Goal: Task Accomplishment & Management: Complete application form

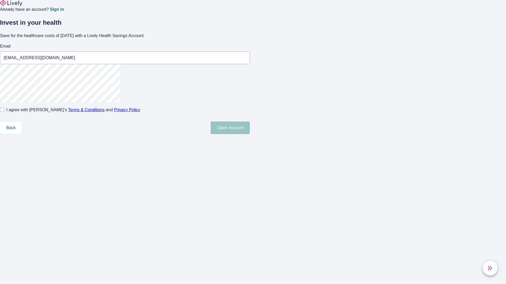
click at [4, 112] on input "I agree with Lively’s Terms & Conditions and Privacy Policy" at bounding box center [2, 110] width 4 height 4
checkbox input "true"
click at [250, 134] on button "Open Account" at bounding box center [229, 128] width 39 height 13
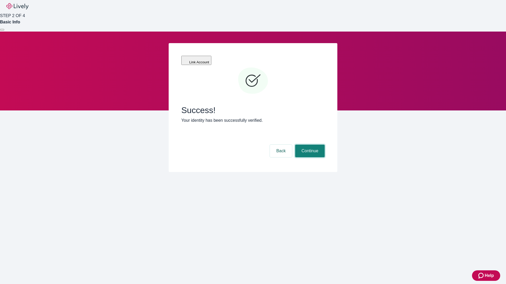
click at [309, 145] on button "Continue" at bounding box center [309, 151] width 29 height 13
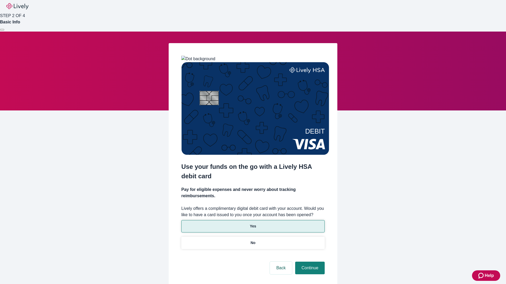
click at [253, 224] on p "Yes" at bounding box center [253, 227] width 6 height 6
click at [309, 262] on button "Continue" at bounding box center [309, 268] width 29 height 13
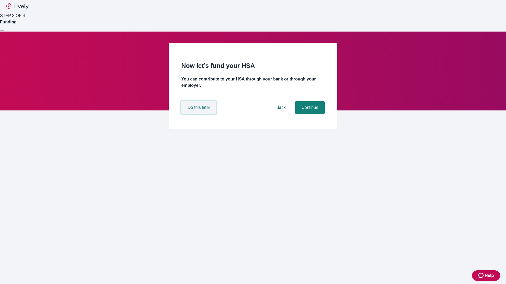
click at [199, 114] on button "Do this later" at bounding box center [198, 107] width 35 height 13
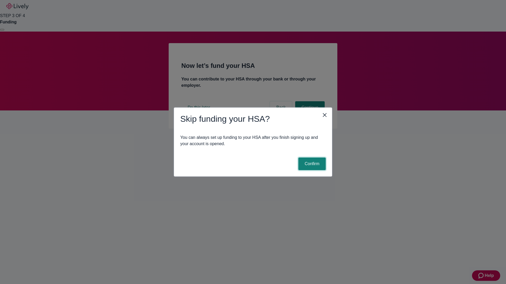
click at [311, 164] on button "Confirm" at bounding box center [311, 164] width 27 height 13
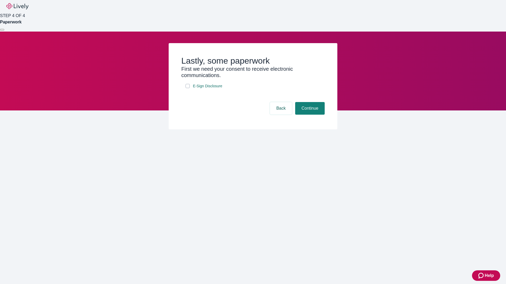
click at [187, 88] on input "E-Sign Disclosure" at bounding box center [187, 86] width 4 height 4
checkbox input "true"
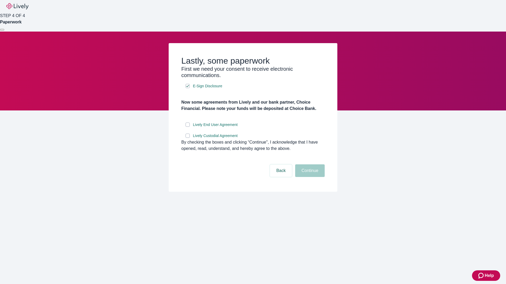
click at [187, 127] on input "Lively End User Agreement" at bounding box center [187, 125] width 4 height 4
checkbox input "true"
click at [187, 138] on input "Lively Custodial Agreement" at bounding box center [187, 136] width 4 height 4
checkbox input "true"
click at [309, 177] on button "Continue" at bounding box center [309, 171] width 29 height 13
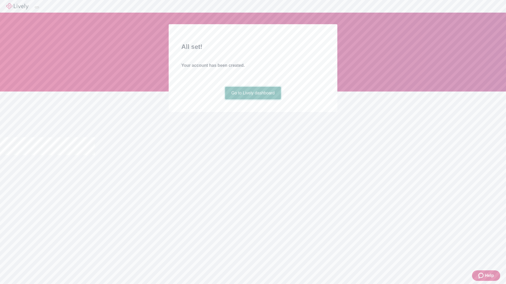
click at [253, 100] on link "Go to Lively dashboard" at bounding box center [253, 93] width 56 height 13
